Goal: Transaction & Acquisition: Purchase product/service

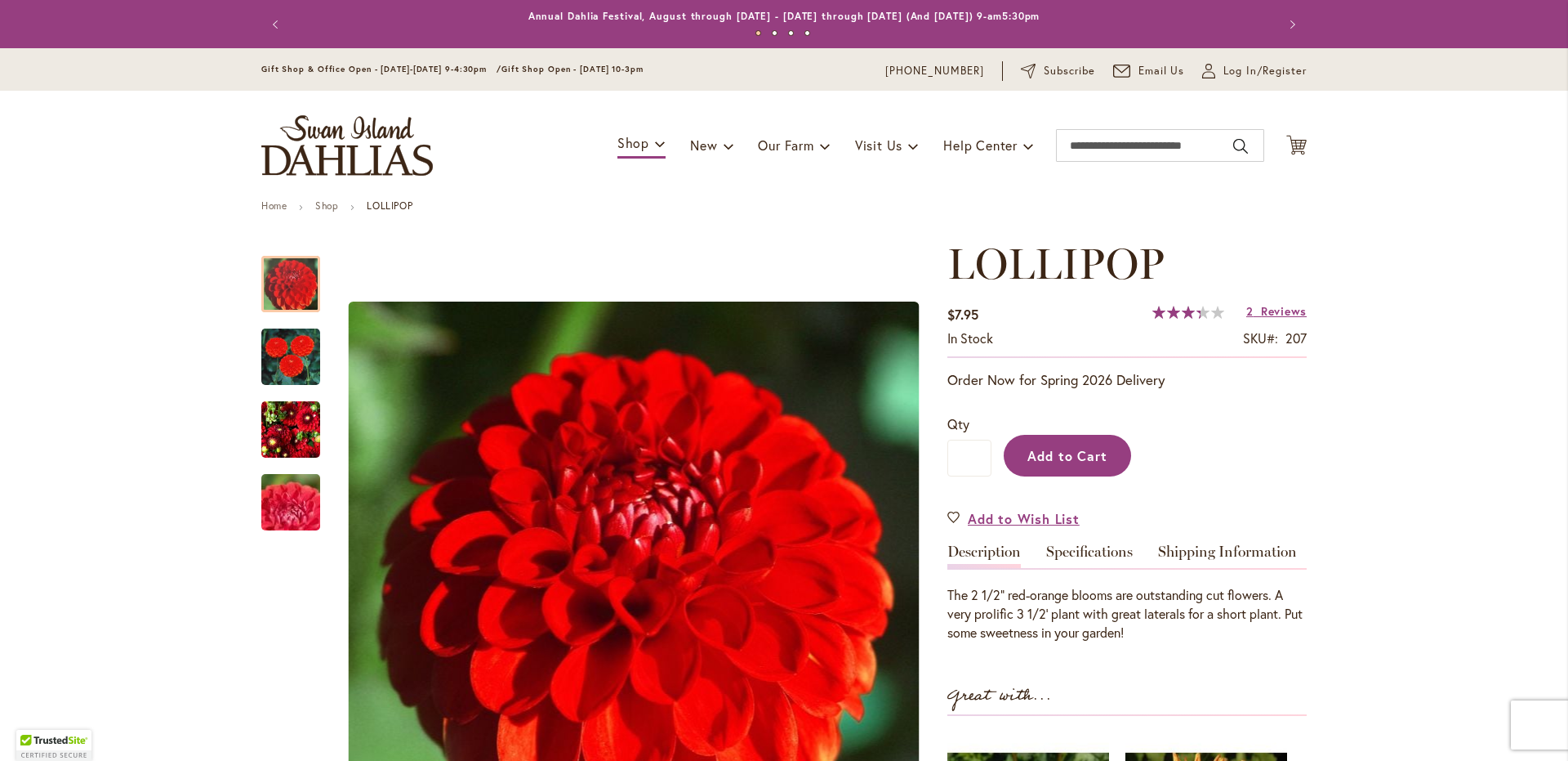
click at [1036, 447] on span "Add to Cart" at bounding box center [1067, 456] width 81 height 17
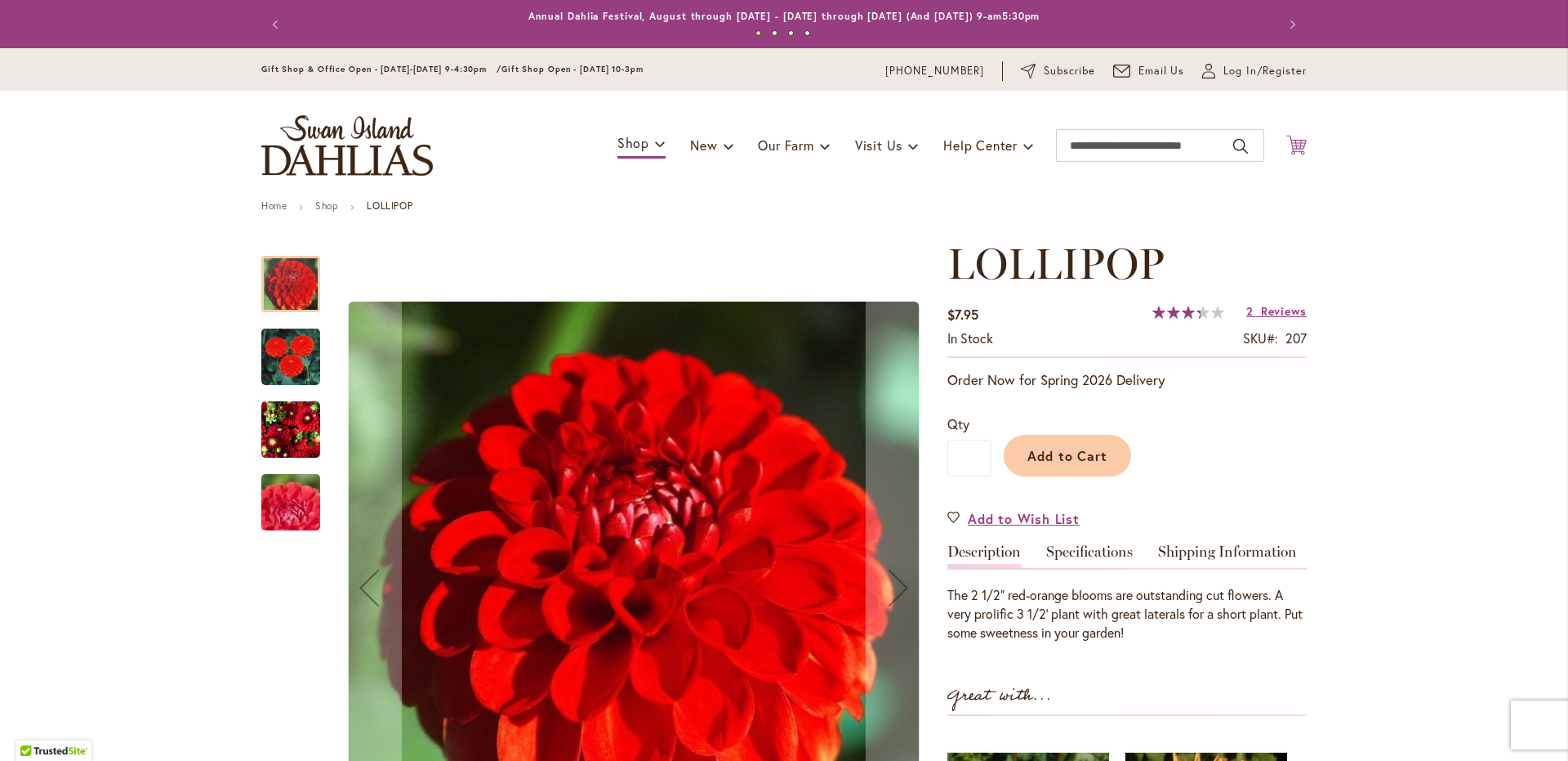
click at [1291, 140] on icon "Cart .cls-1 { fill: #231f20; }" at bounding box center [1297, 145] width 20 height 20
